Goal: Book appointment/travel/reservation

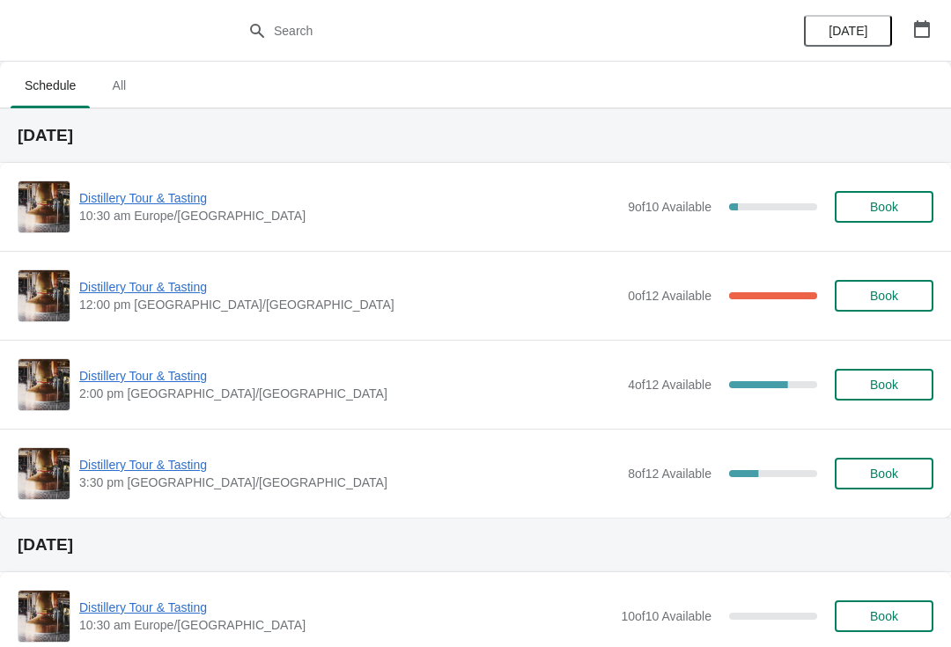
click at [915, 23] on icon "button" at bounding box center [922, 29] width 16 height 18
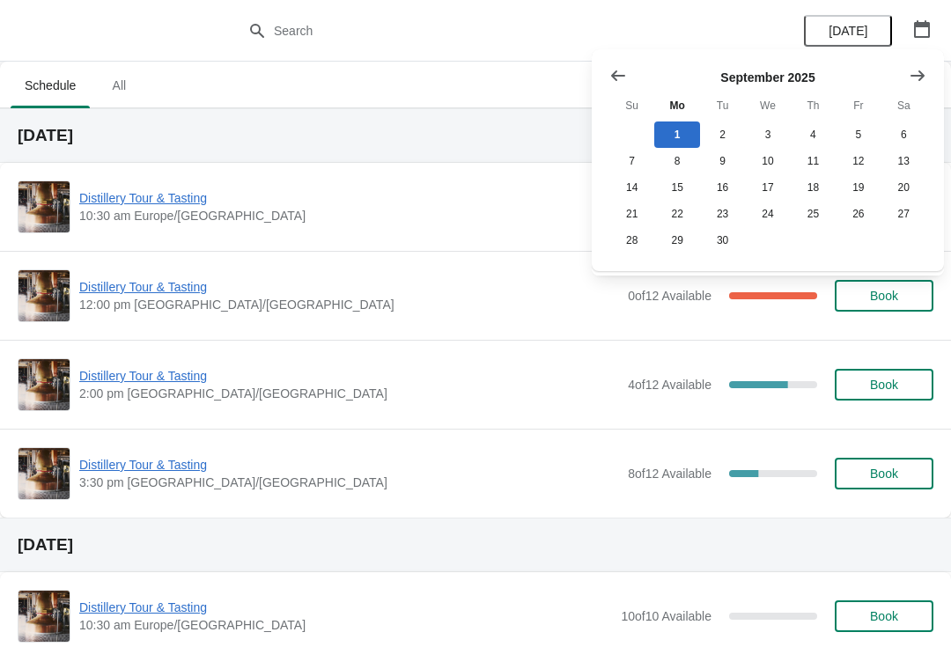
click at [924, 72] on icon "Show next month, October 2025" at bounding box center [918, 76] width 18 height 18
click at [916, 73] on icon "Show next month, November 2025" at bounding box center [918, 76] width 18 height 18
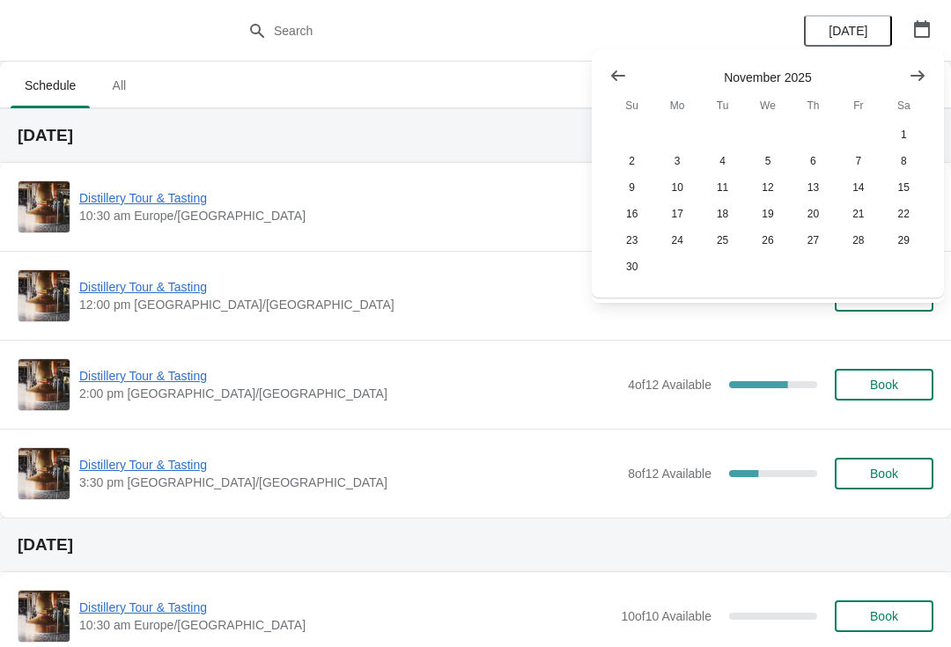
click at [915, 78] on icon "Show next month, December 2025" at bounding box center [918, 76] width 18 height 18
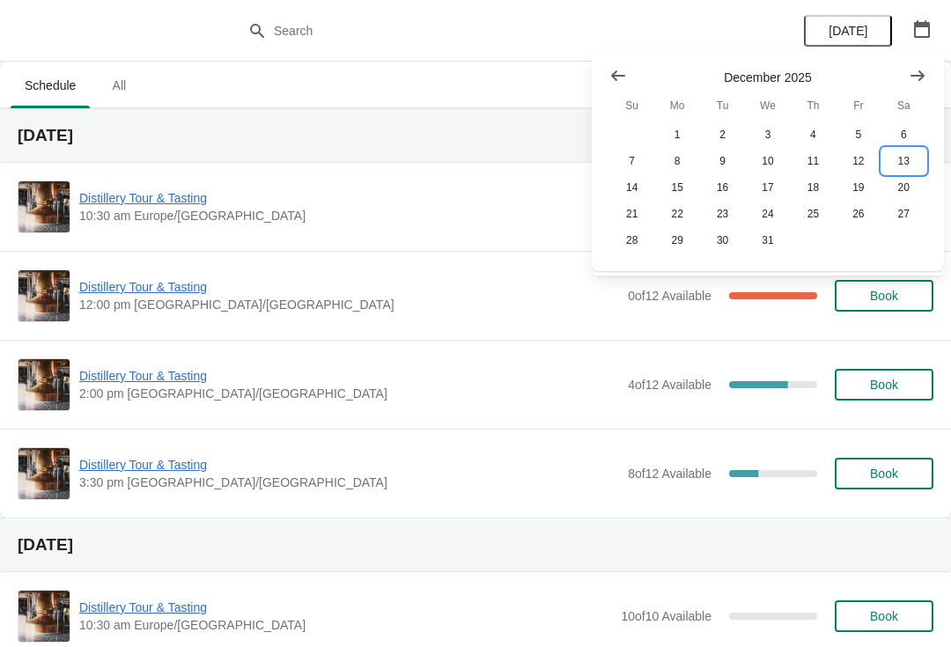
click at [903, 159] on button "13" at bounding box center [903, 161] width 45 height 26
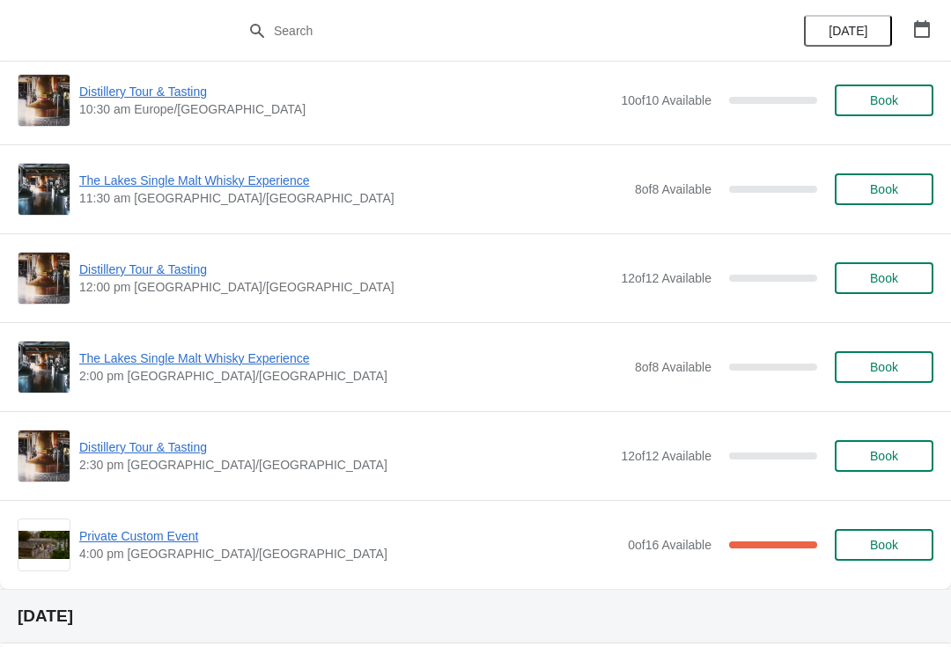
scroll to position [108, 0]
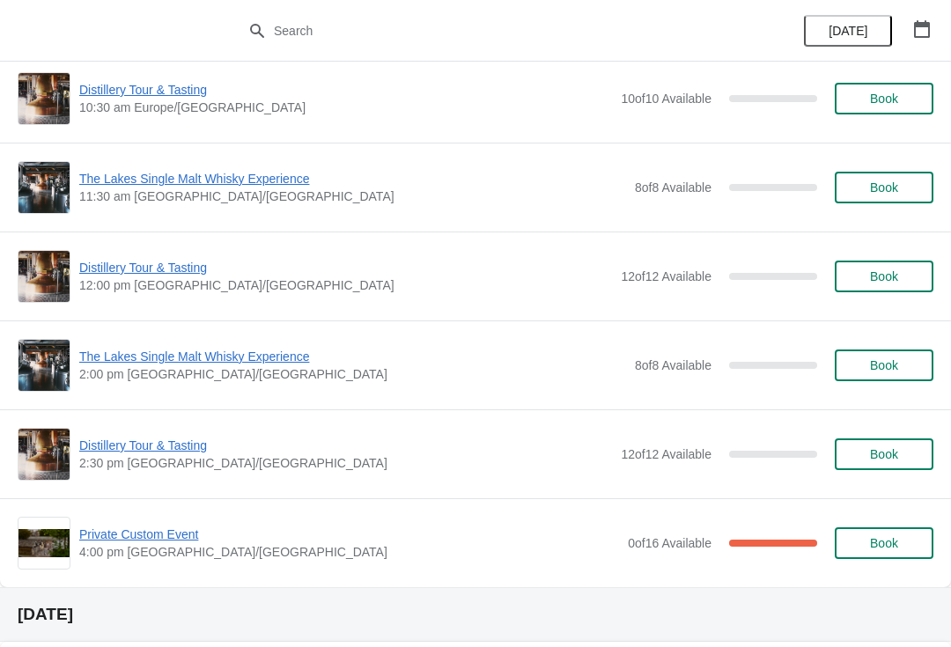
click at [894, 458] on span "Book" at bounding box center [884, 454] width 28 height 14
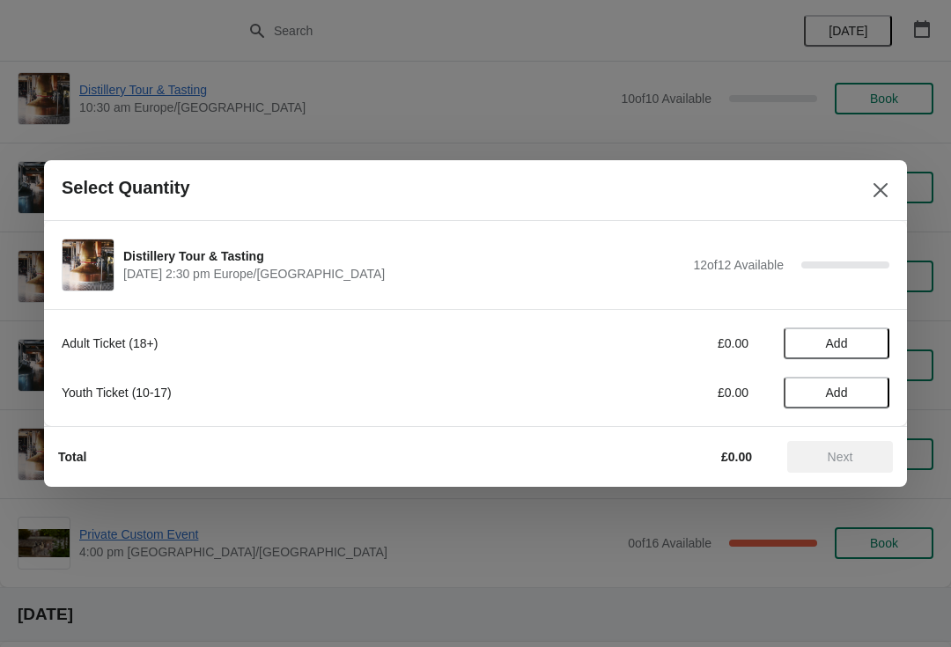
click at [849, 335] on button "Add" at bounding box center [837, 344] width 106 height 32
click at [870, 347] on icon at bounding box center [867, 344] width 18 height 18
click at [874, 335] on icon at bounding box center [867, 344] width 18 height 18
click at [868, 343] on icon at bounding box center [867, 344] width 6 height 6
click at [838, 462] on span "Next" at bounding box center [841, 457] width 26 height 14
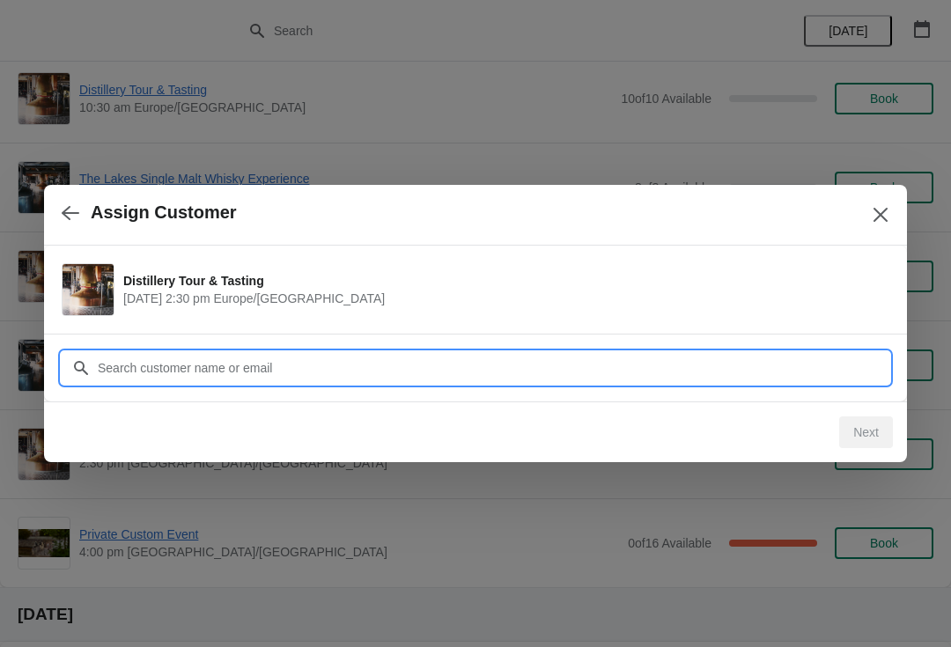
click at [593, 370] on input "Customer" at bounding box center [493, 368] width 792 height 32
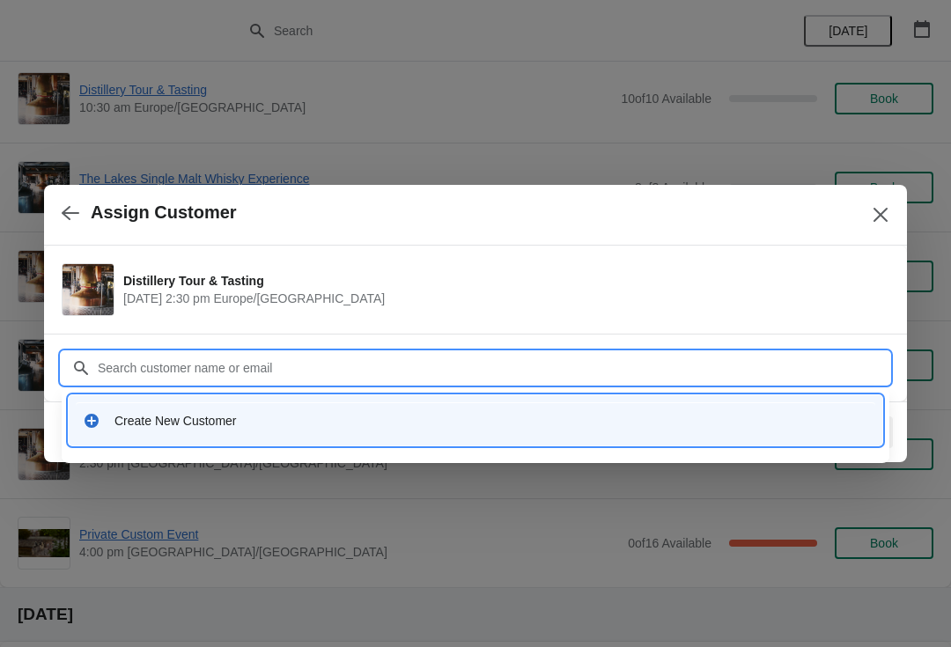
click at [232, 361] on input "Customer" at bounding box center [493, 368] width 792 height 32
click at [206, 424] on div "Create New Customer" at bounding box center [491, 421] width 754 height 18
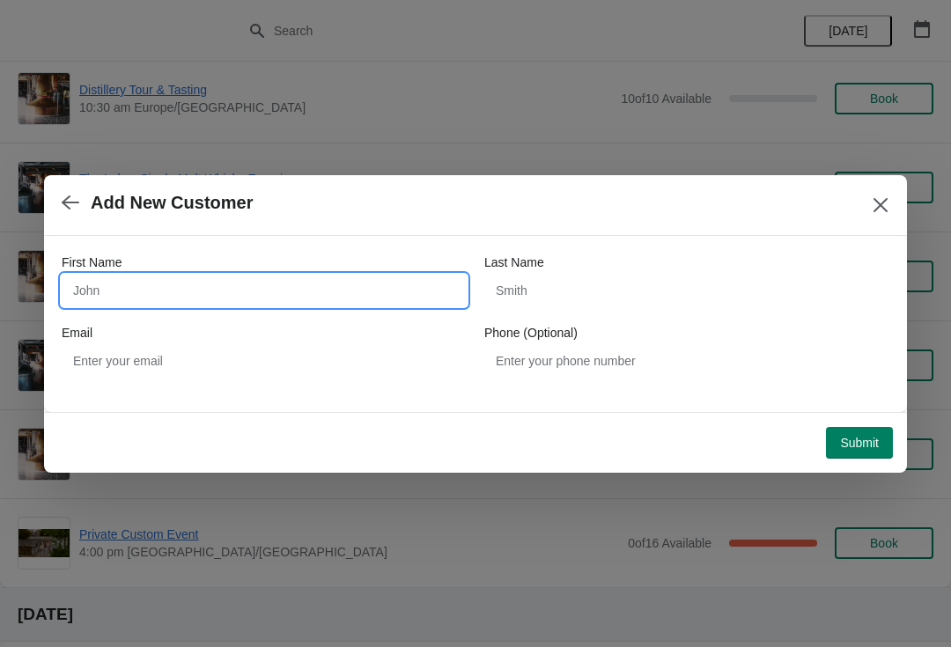
click at [232, 292] on input "First Name" at bounding box center [264, 291] width 405 height 32
type input "l"
type input "Elizabeth"
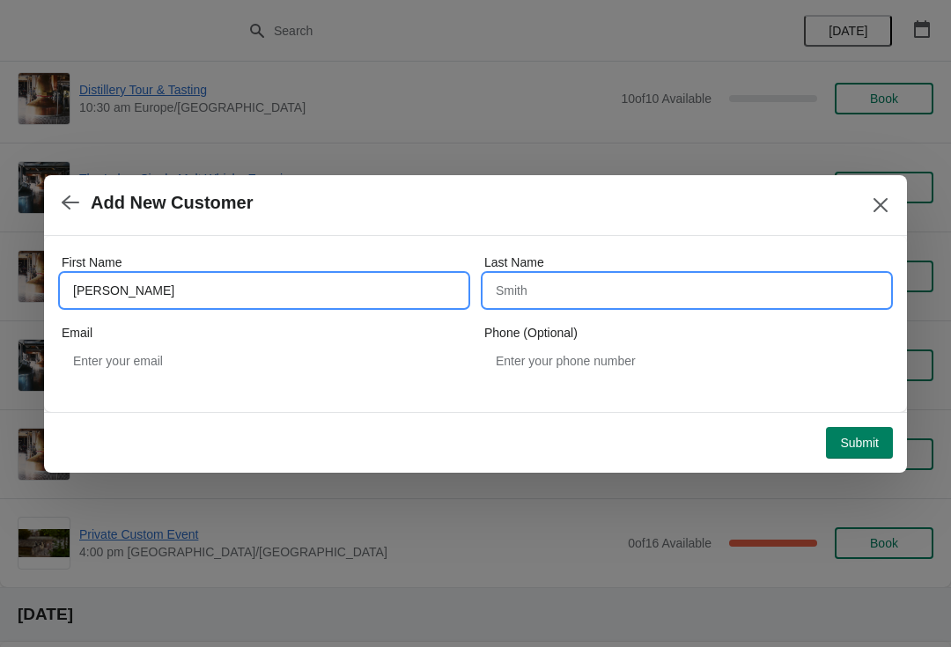
click at [612, 298] on input "Last Name" at bounding box center [686, 291] width 405 height 32
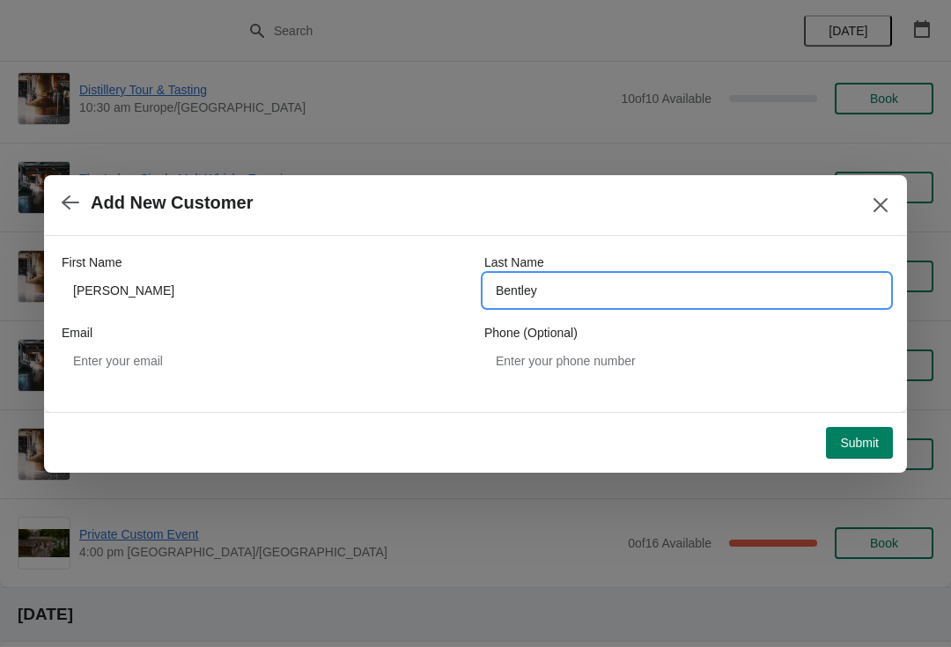
type input "Bentley"
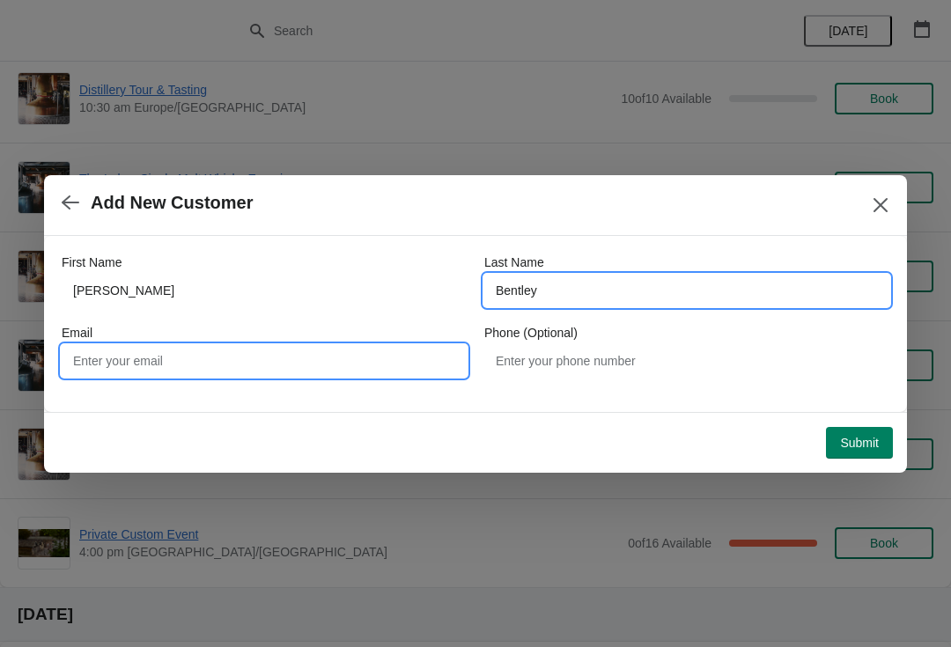
click at [210, 372] on input "Email" at bounding box center [264, 361] width 405 height 32
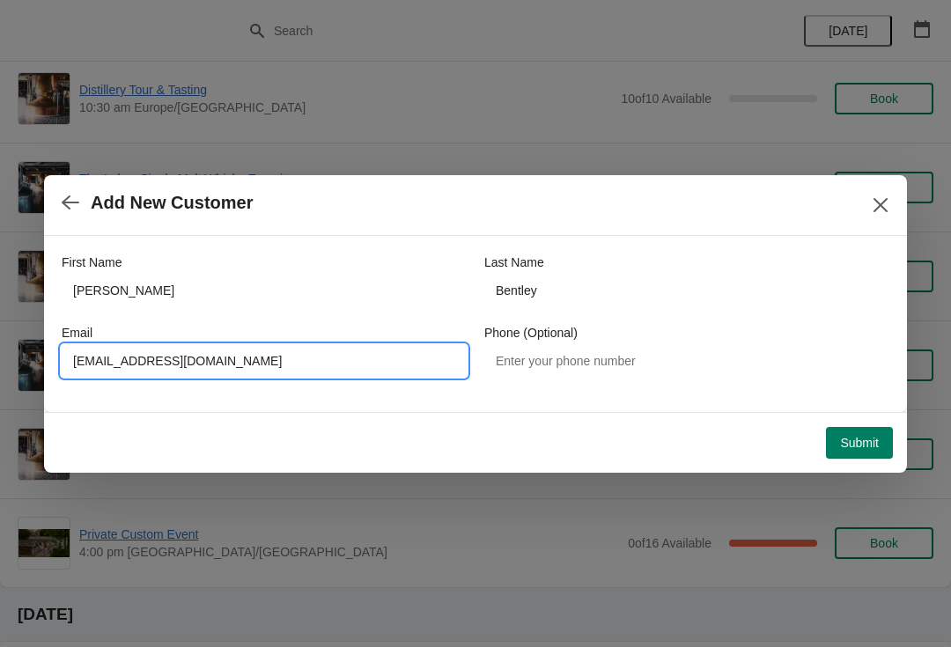
type input "Lizbentley14@hotmail.com"
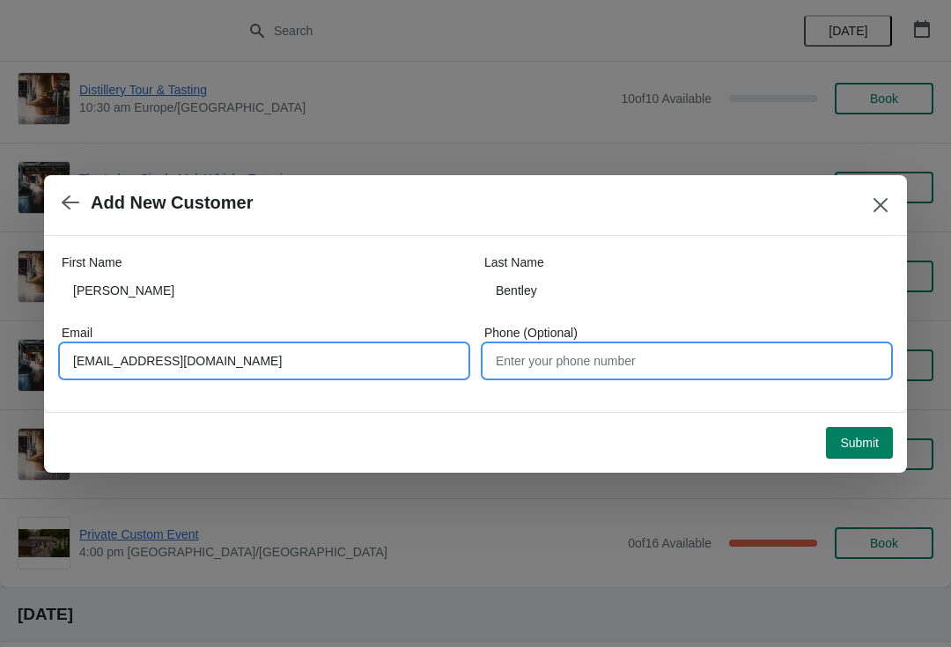
click at [642, 371] on input "Phone (Optional)" at bounding box center [686, 361] width 405 height 32
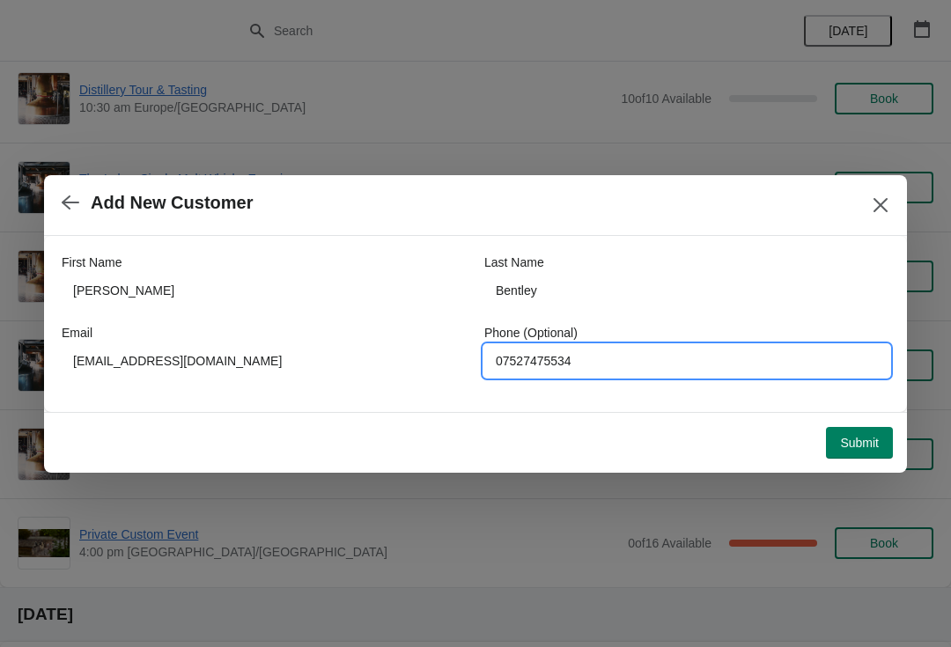
type input "07527475534"
click at [857, 451] on button "Submit" at bounding box center [859, 443] width 67 height 32
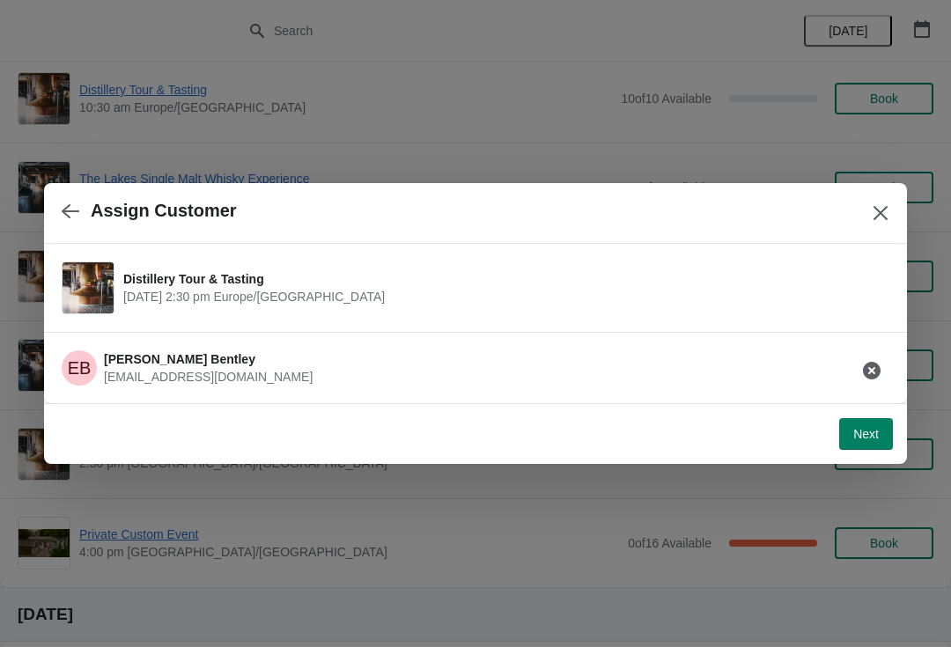
click at [858, 448] on button "Next" at bounding box center [866, 434] width 54 height 32
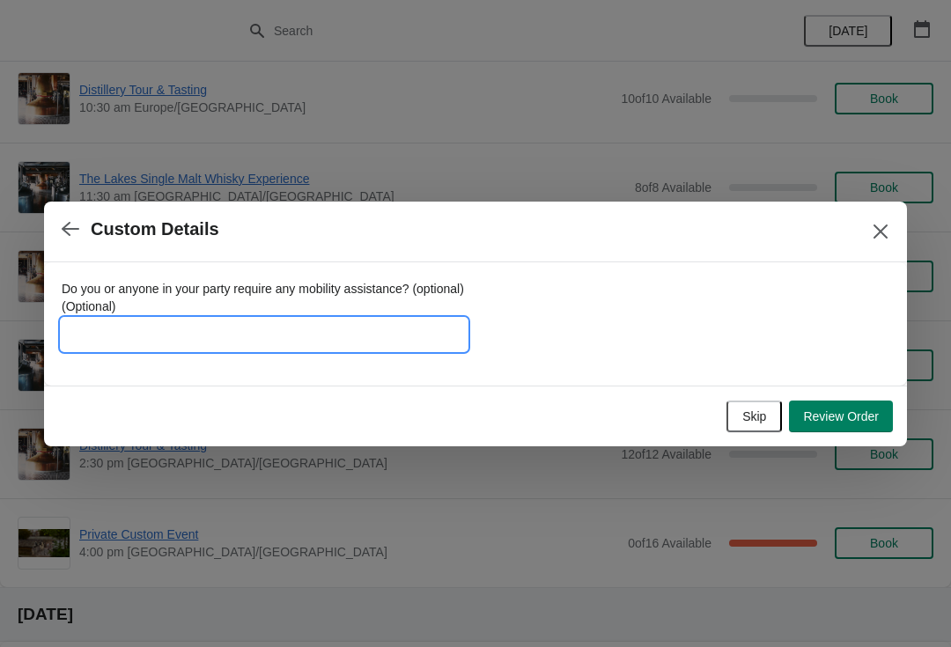
click at [290, 334] on input "Do you or anyone in your party require any mobility assistance? (optional) (Opt…" at bounding box center [264, 335] width 405 height 32
type input "2 x driver drams required"
click at [841, 431] on button "Review Order" at bounding box center [841, 417] width 104 height 32
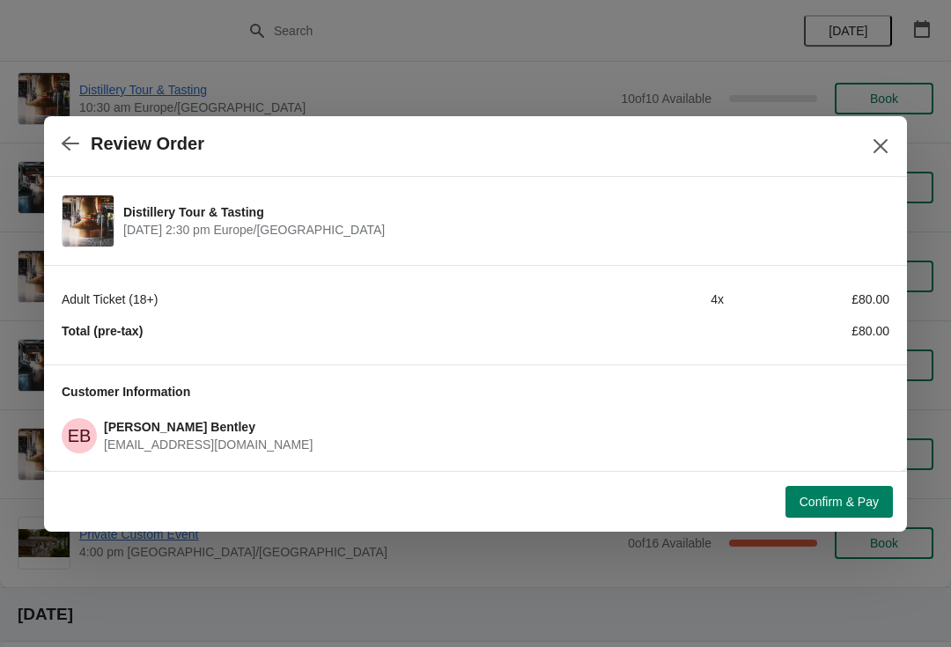
click at [843, 504] on span "Confirm & Pay" at bounding box center [838, 502] width 79 height 14
